Goal: Find specific page/section: Find specific page/section

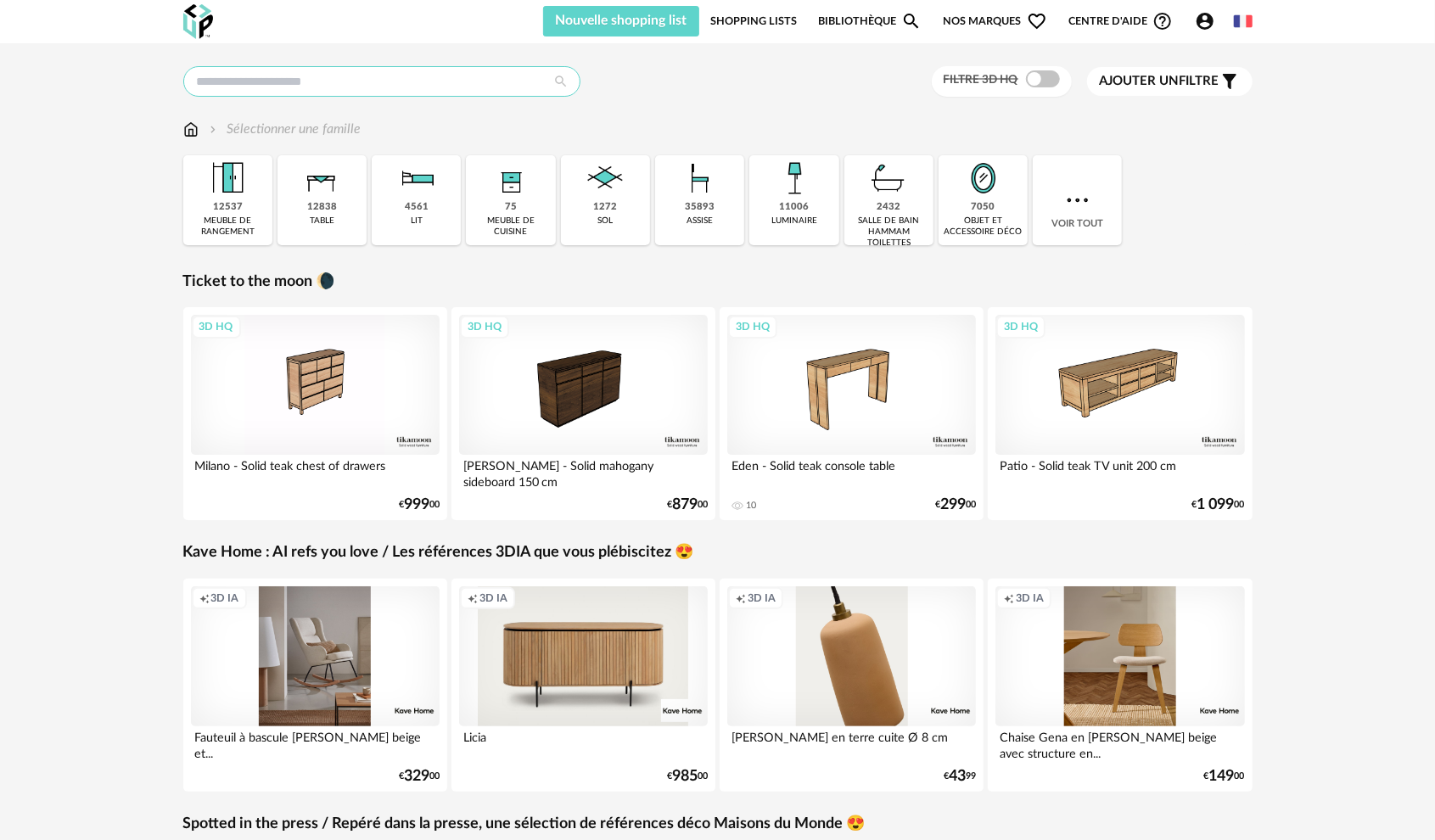
click at [345, 74] on input "text" at bounding box center [381, 81] width 397 height 31
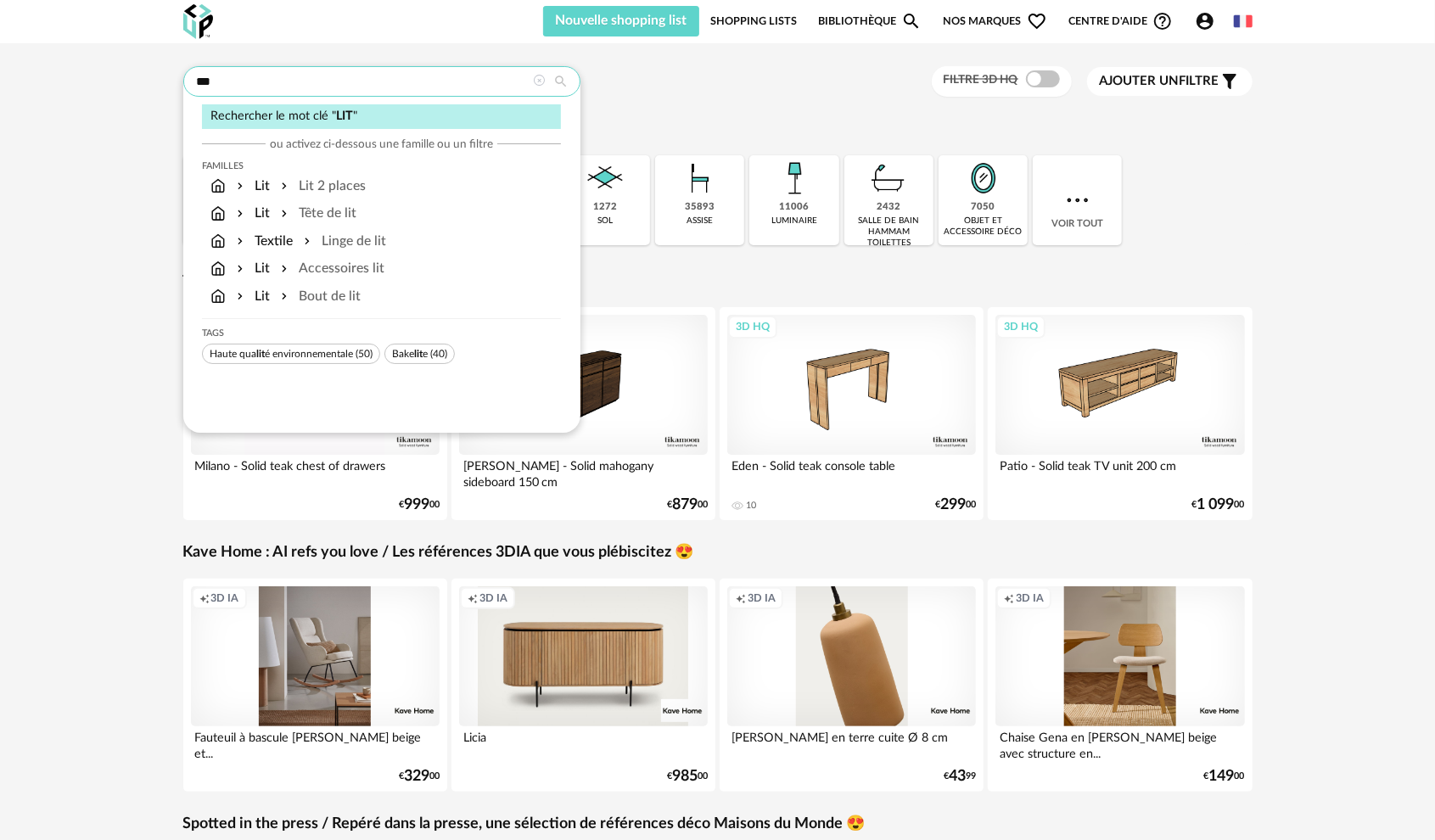
type input "***"
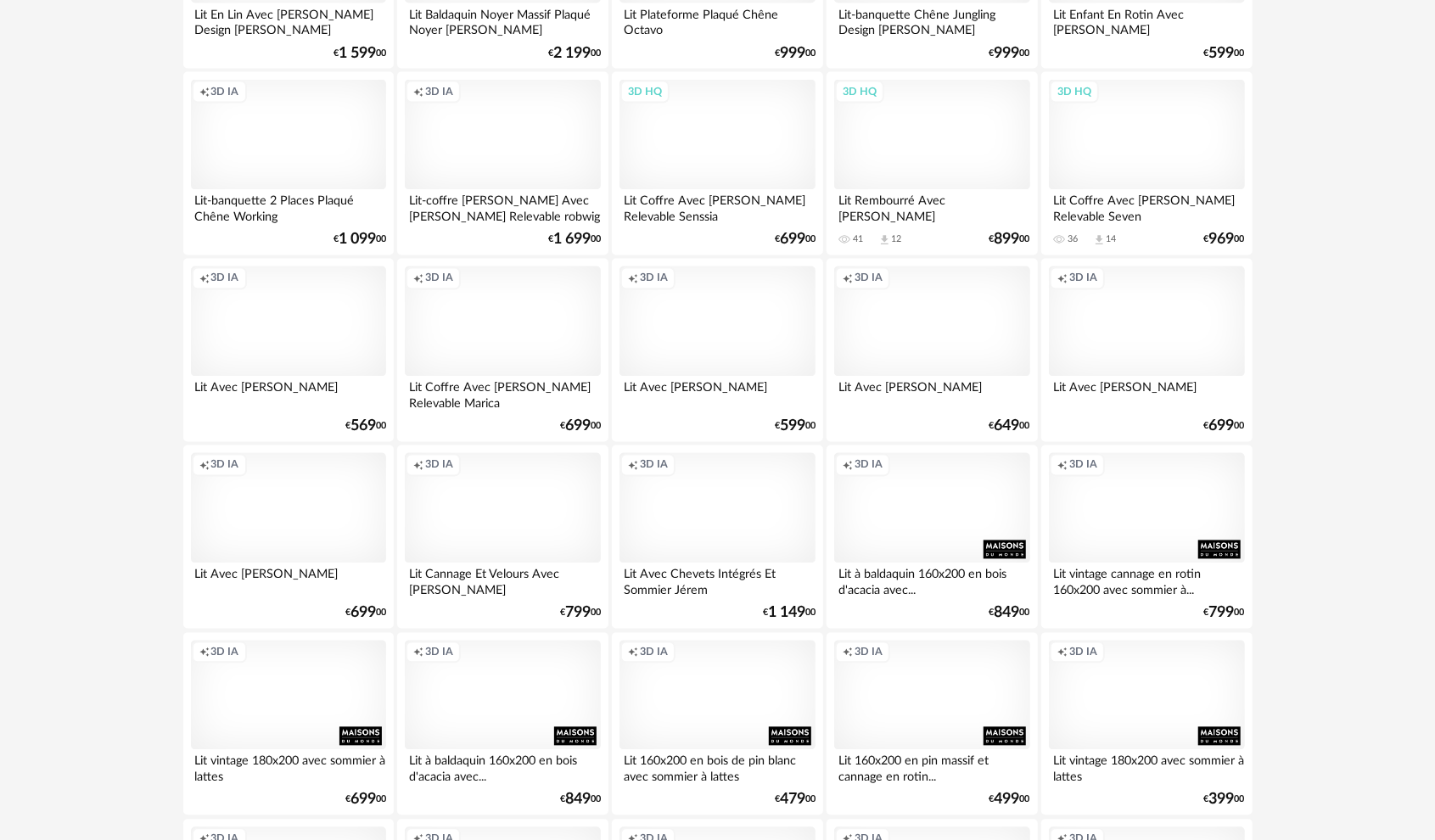
scroll to position [2122, 0]
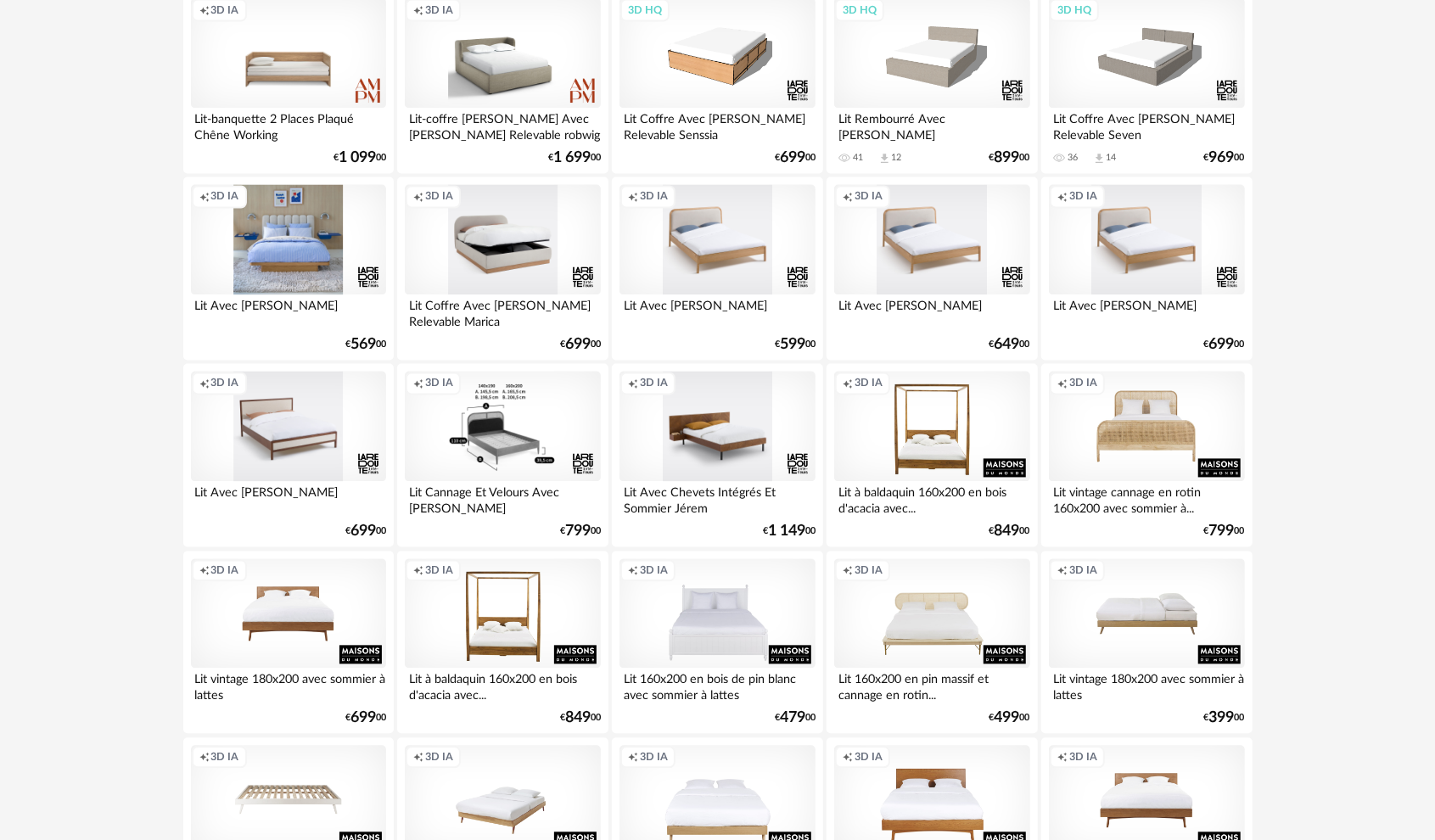
click at [1138, 614] on div "Creation icon 3D IA" at bounding box center [1146, 614] width 195 height 110
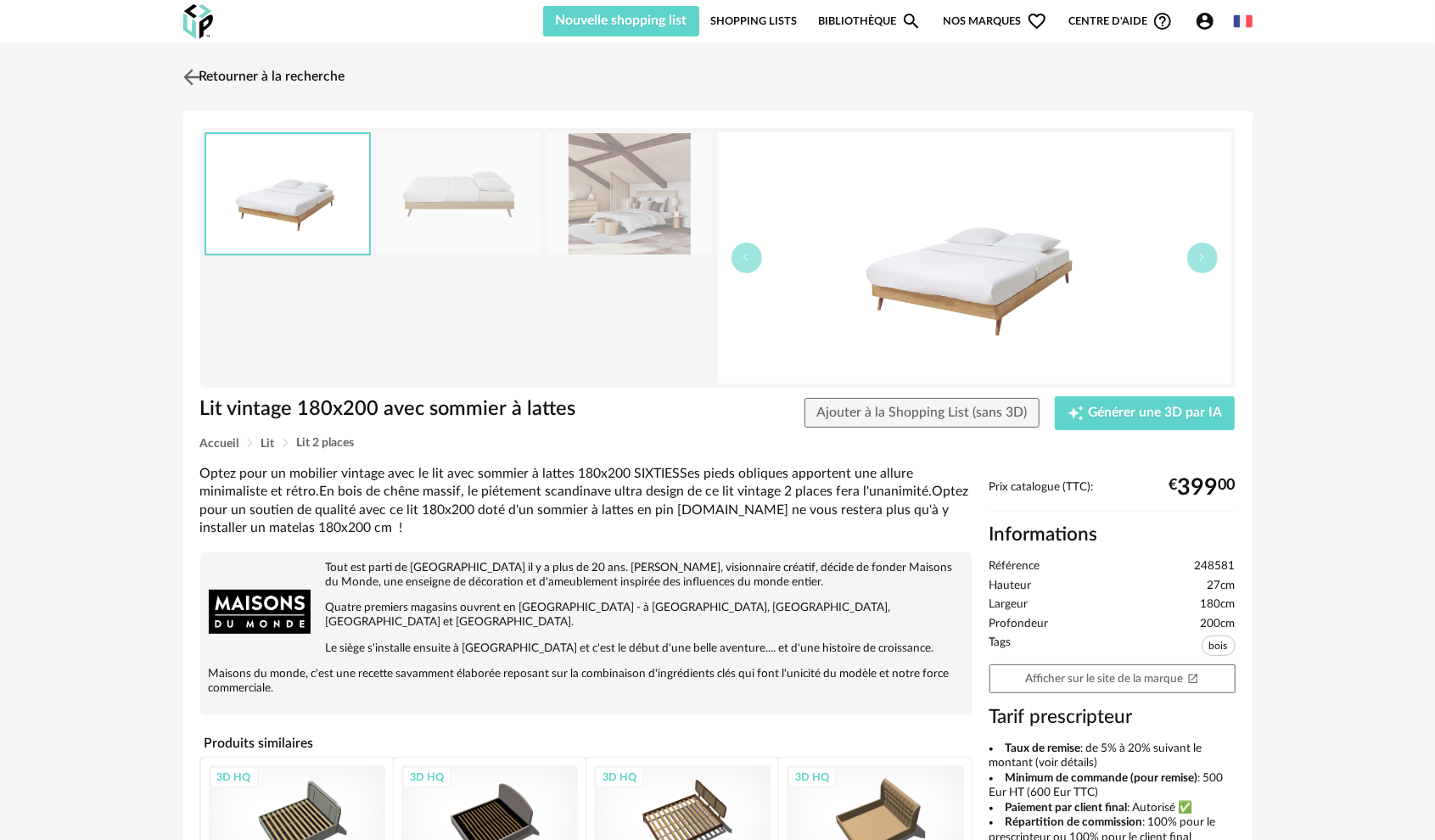
click at [191, 77] on img at bounding box center [192, 77] width 25 height 25
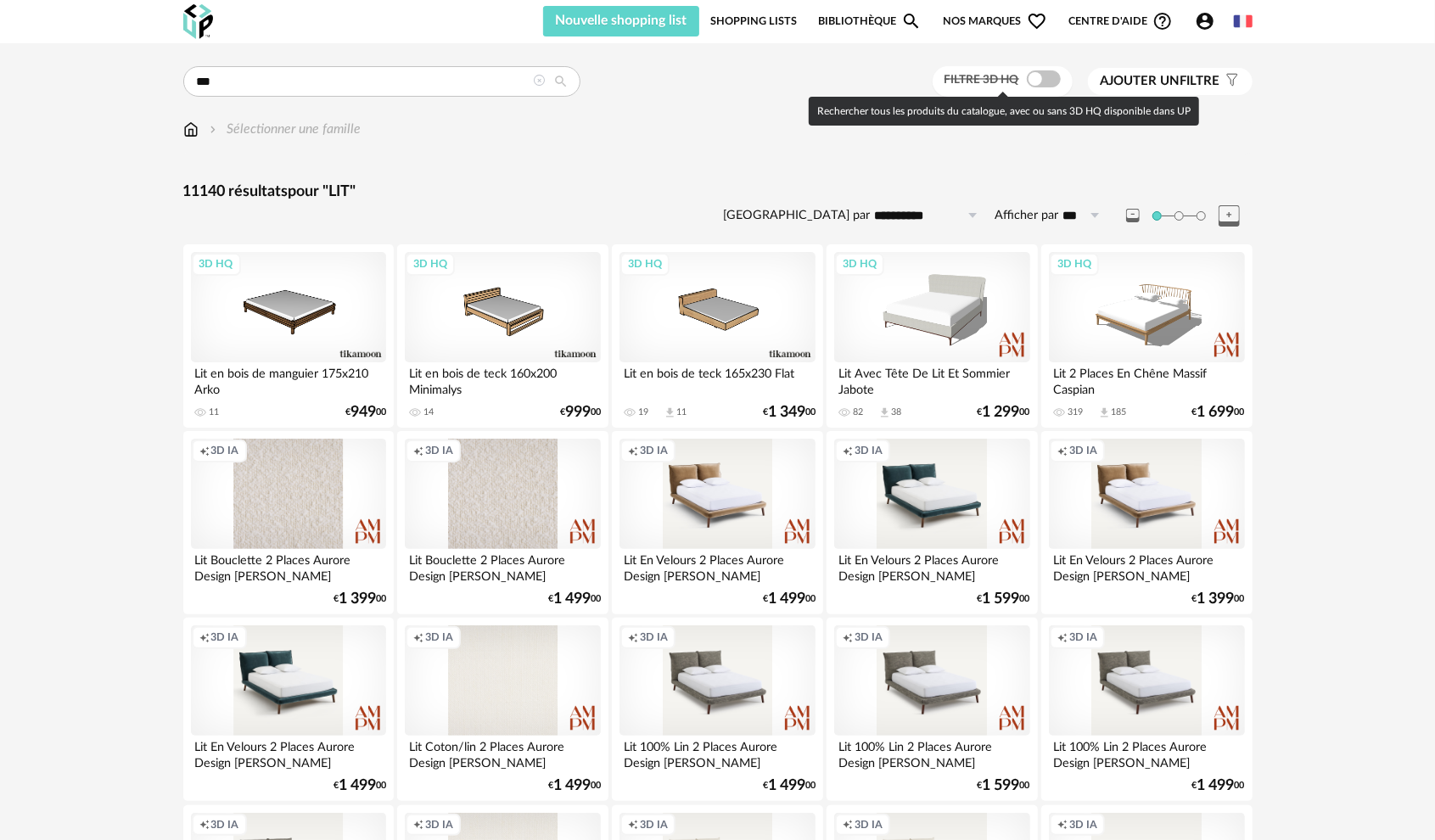
click at [1051, 77] on span at bounding box center [1043, 78] width 34 height 17
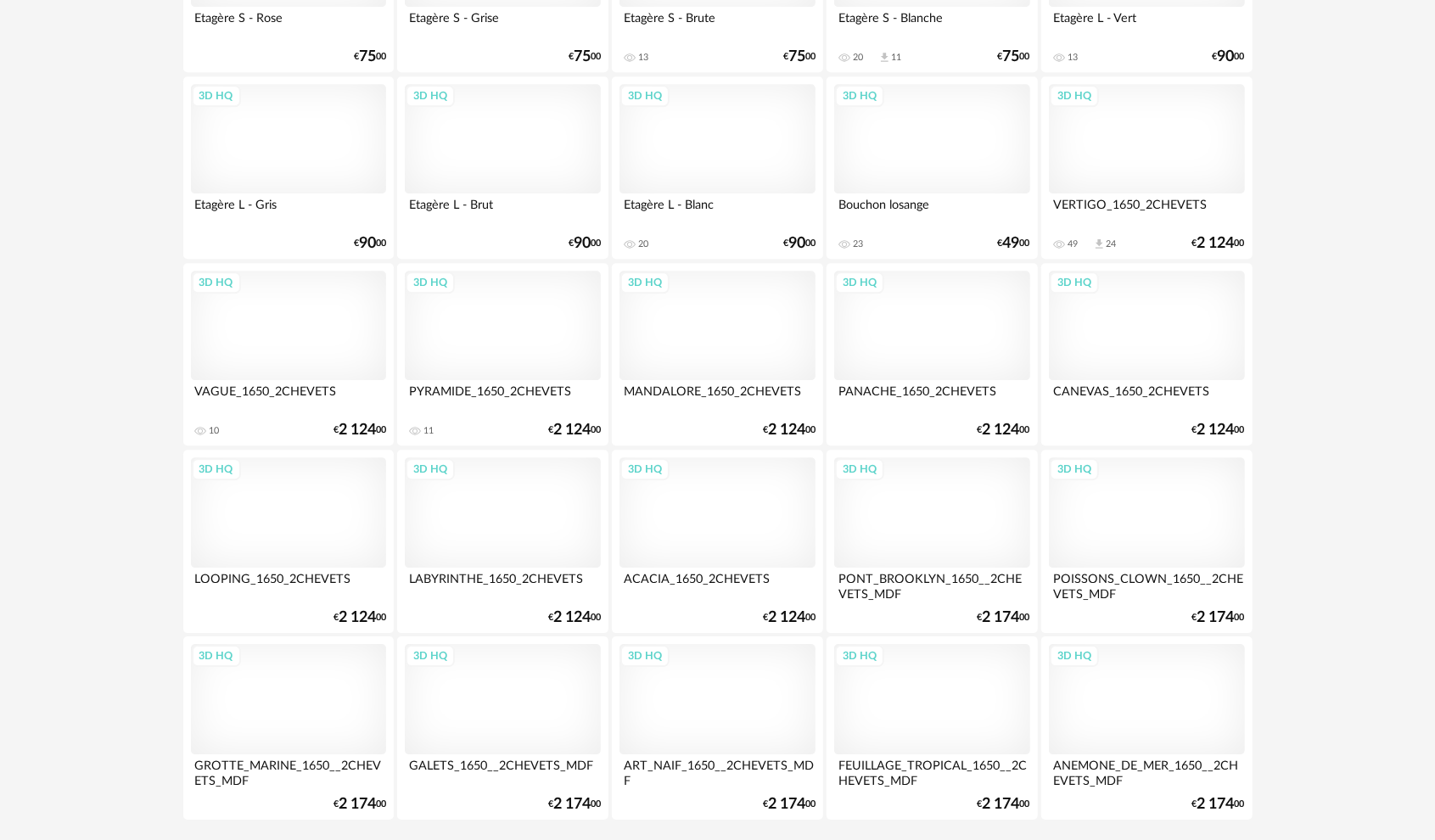
scroll to position [3250, 0]
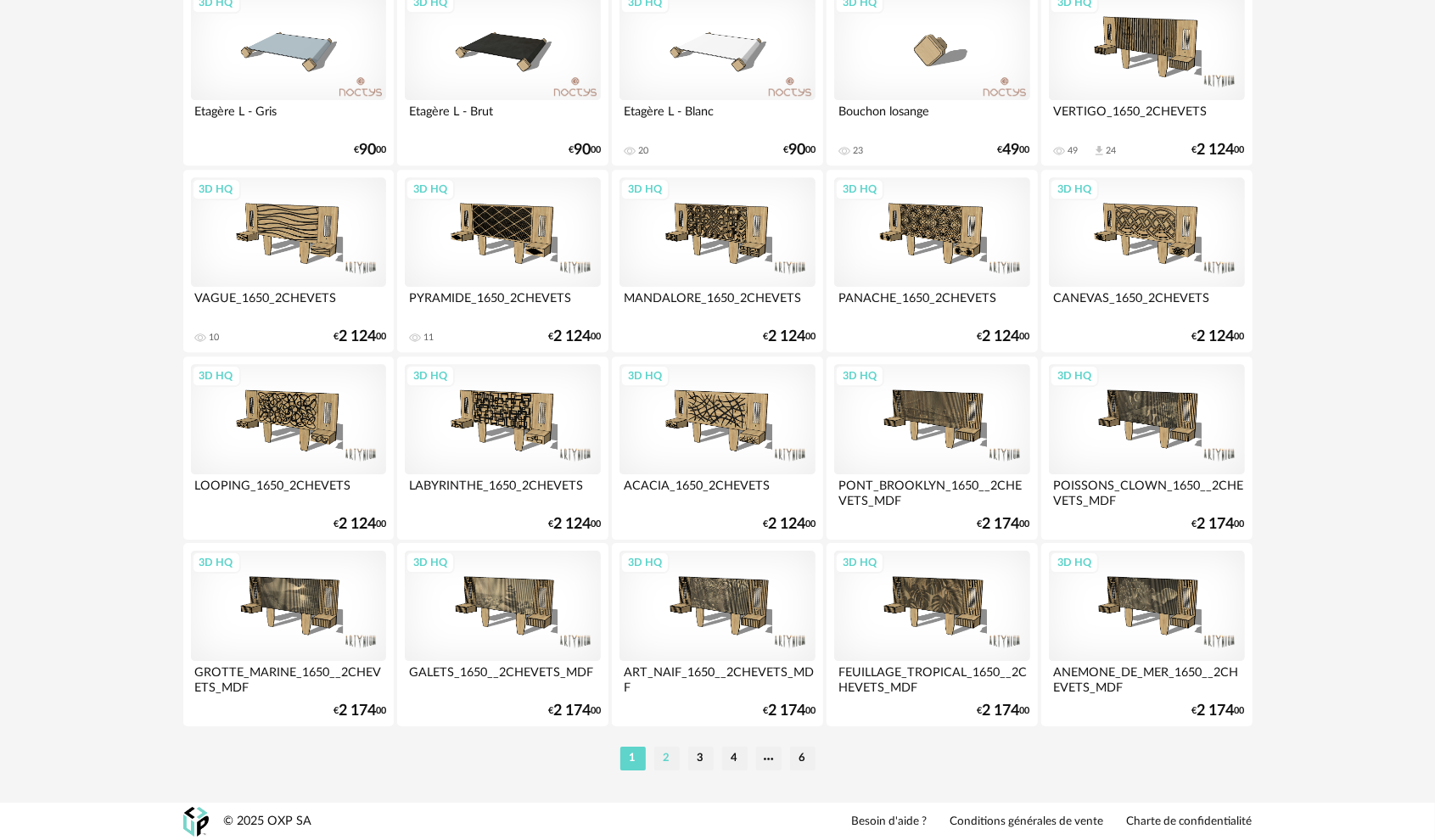
click at [668, 754] on li "2" at bounding box center [667, 758] width 26 height 24
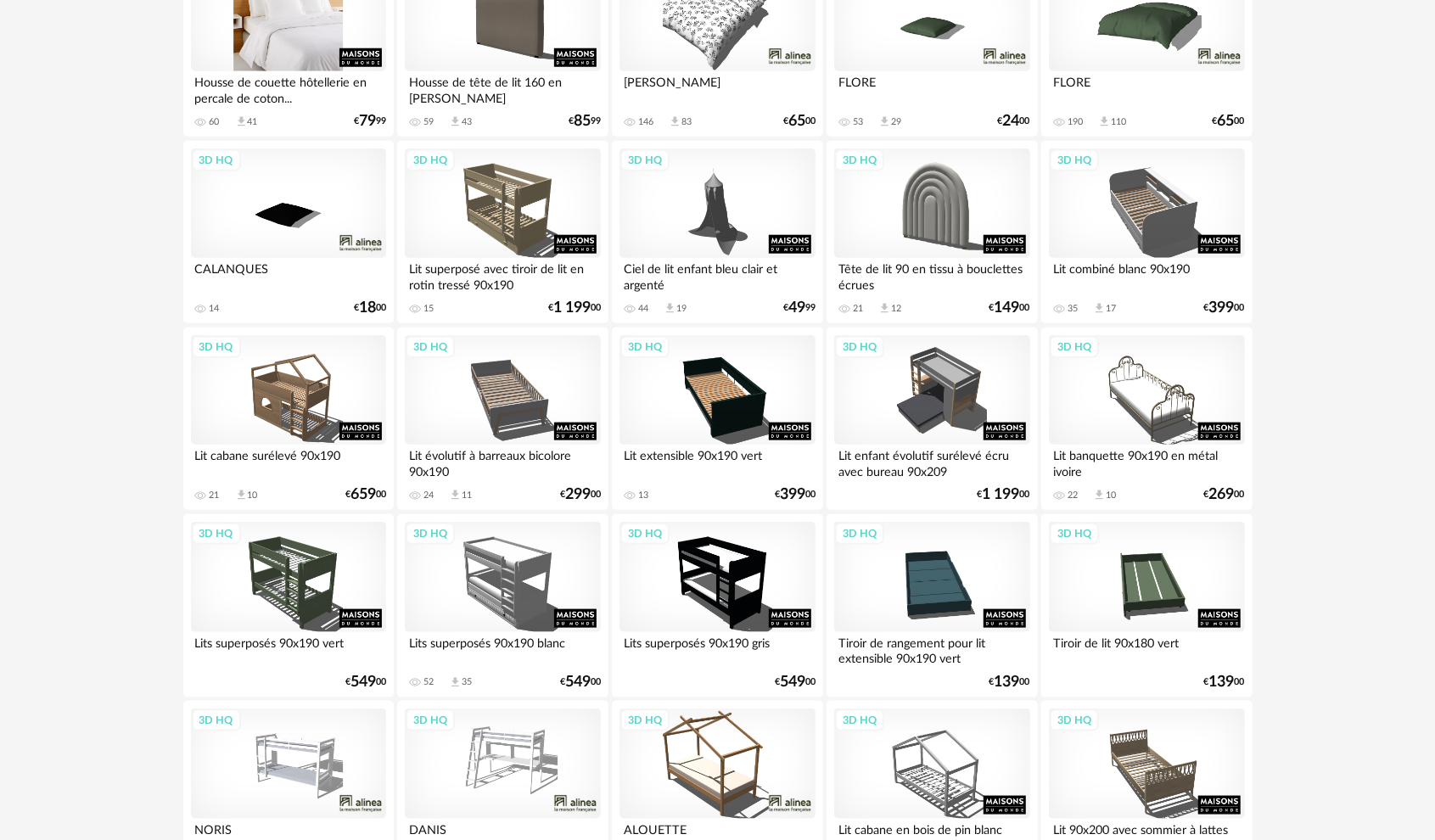
scroll to position [1103, 0]
